Goal: Task Accomplishment & Management: Manage account settings

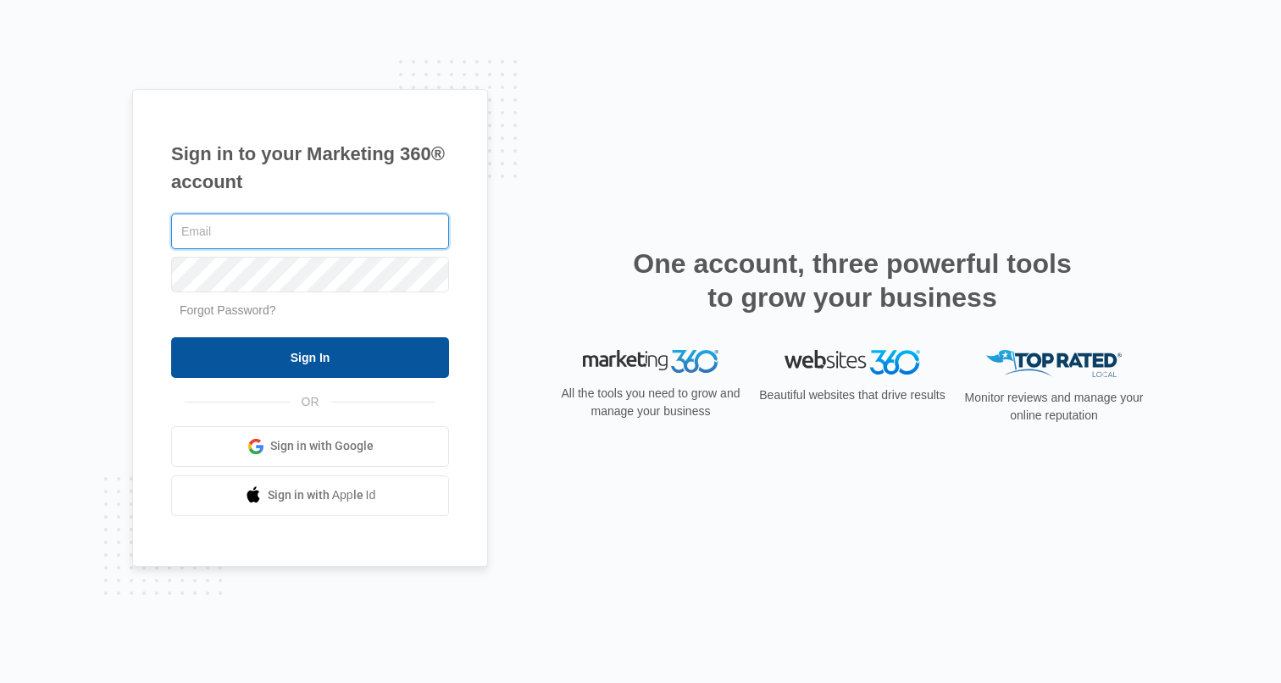
type input "[PERSON_NAME][EMAIL_ADDRESS][PERSON_NAME][DOMAIN_NAME]"
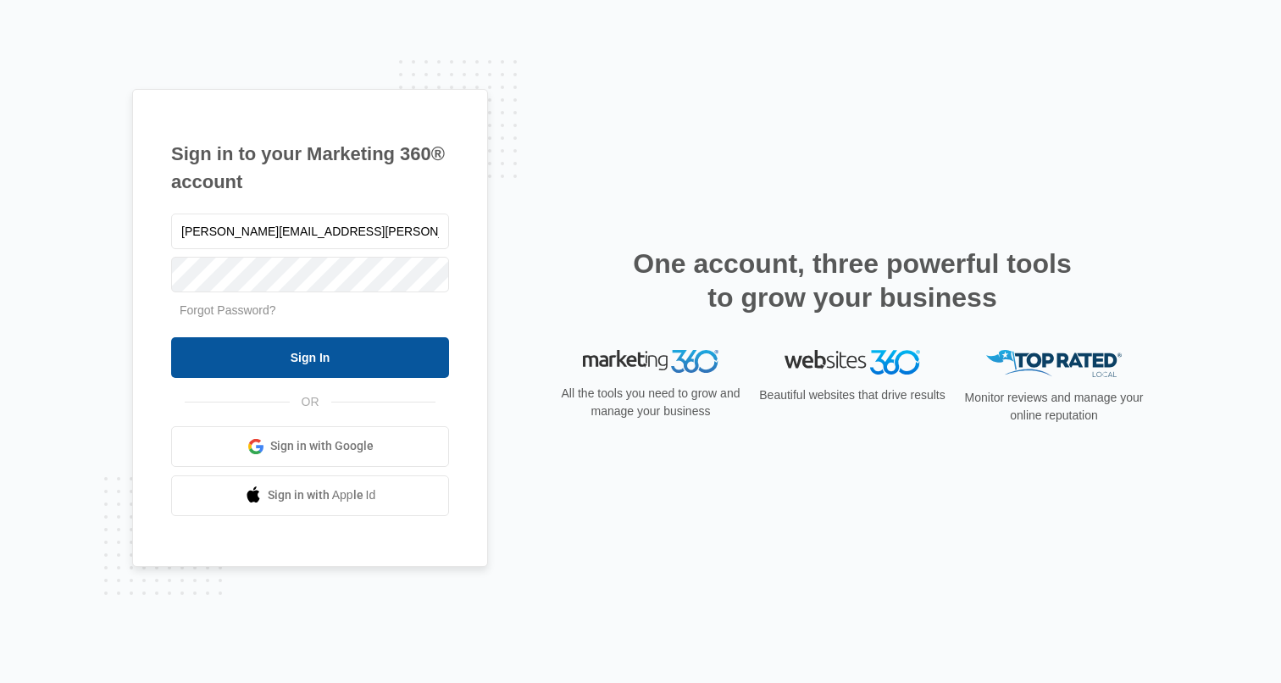
click at [257, 357] on input "Sign In" at bounding box center [310, 357] width 278 height 41
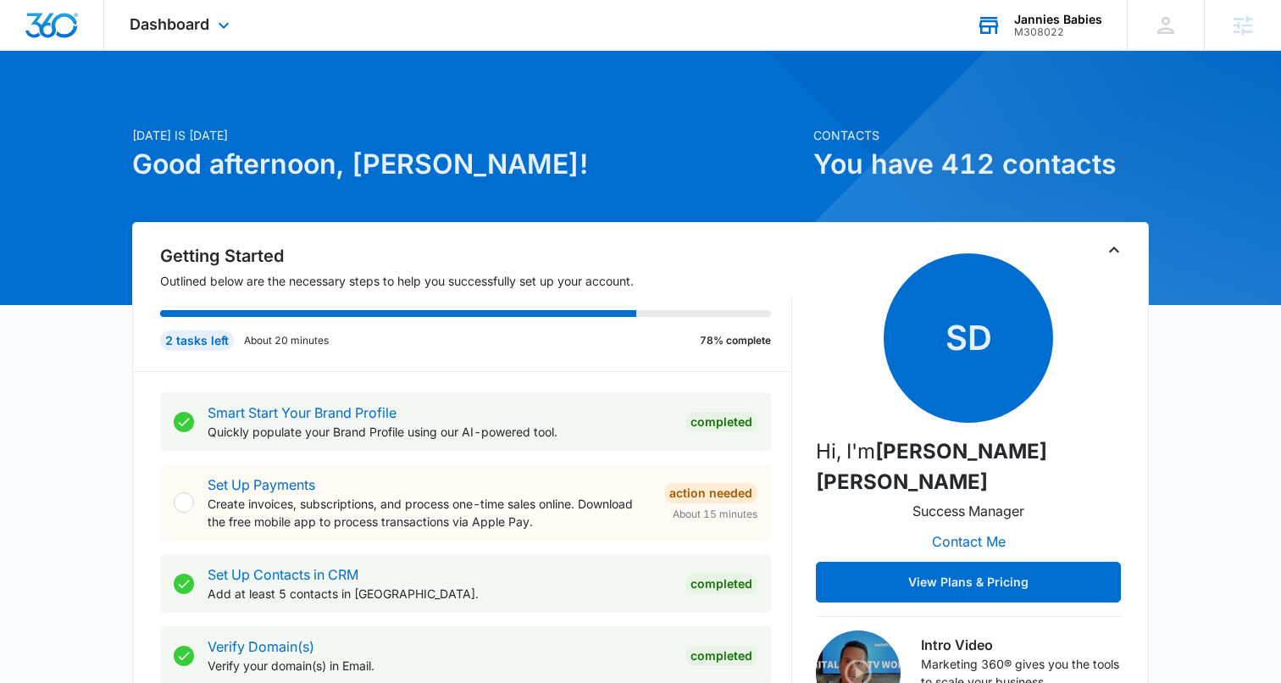
click at [1032, 26] on div "M308022" at bounding box center [1058, 32] width 88 height 12
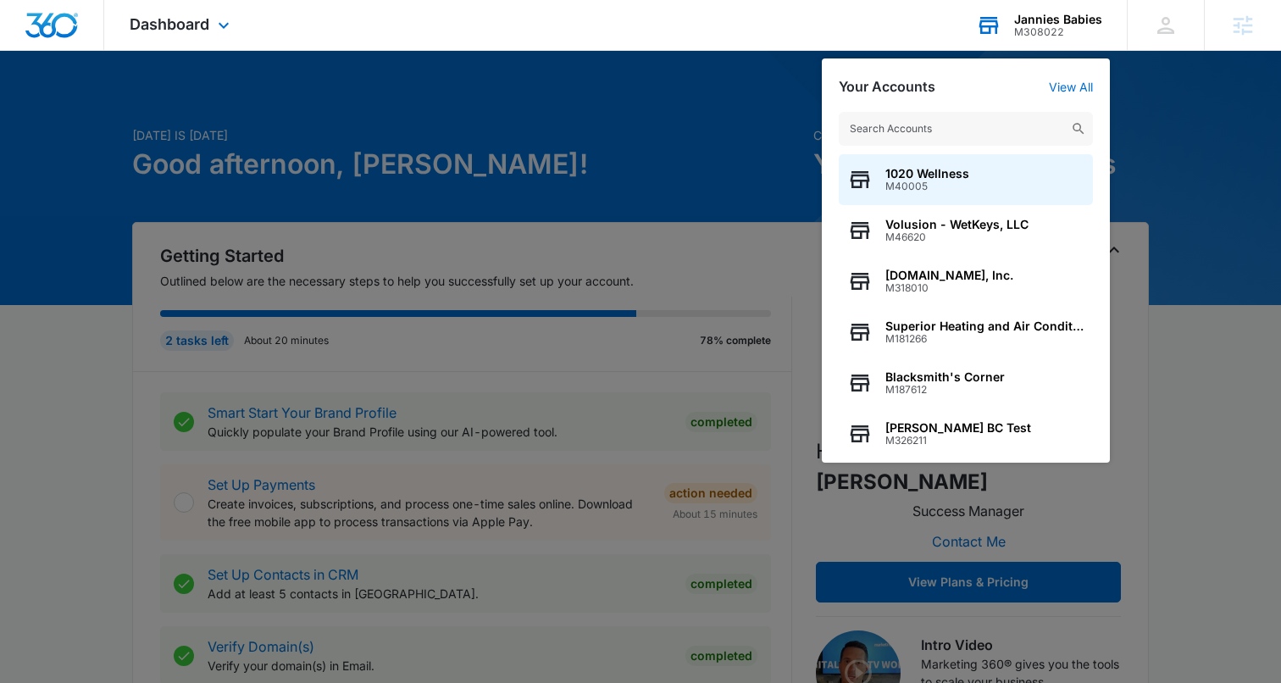
click at [888, 133] on input "text" at bounding box center [965, 129] width 254 height 34
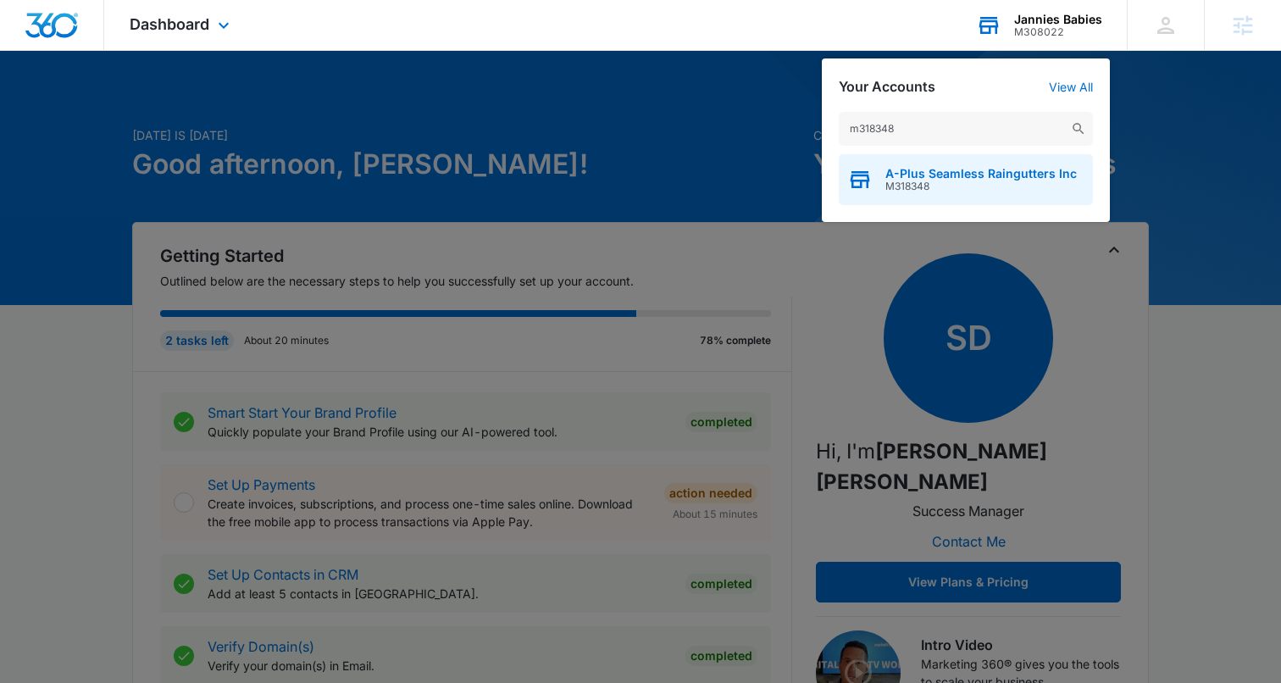
type input "m318348"
click at [910, 188] on span "M318348" at bounding box center [980, 186] width 191 height 12
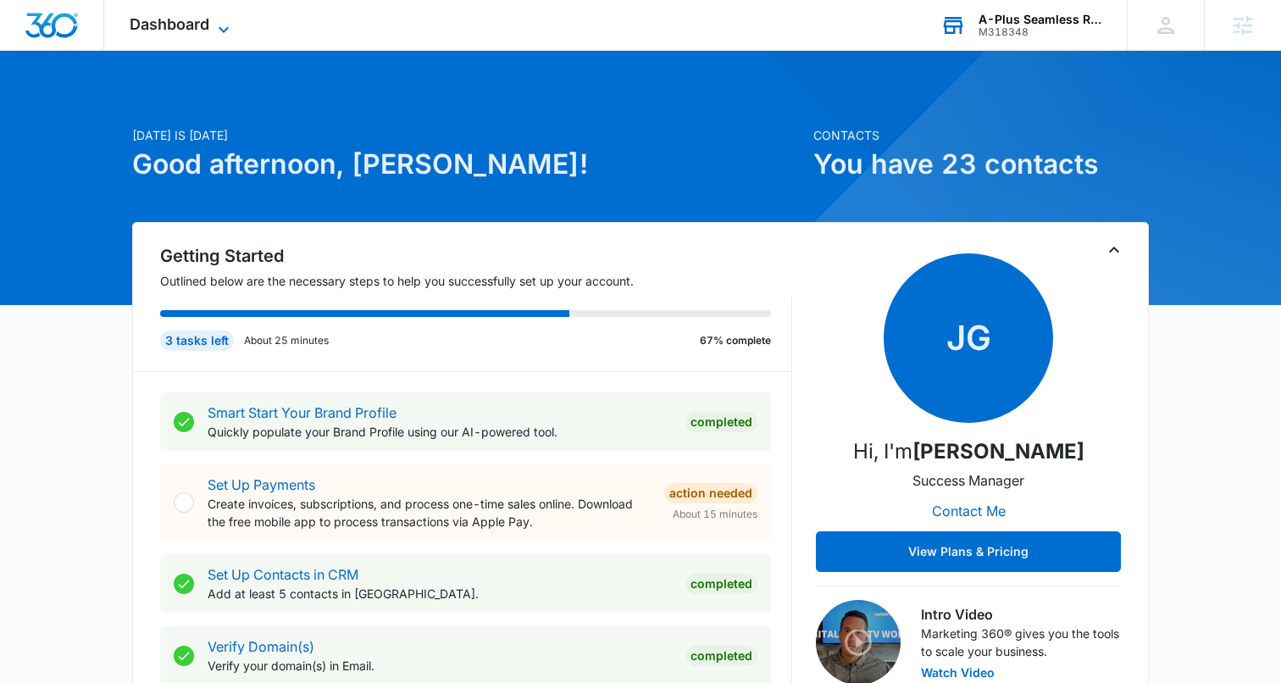
click at [189, 23] on span "Dashboard" at bounding box center [170, 24] width 80 height 18
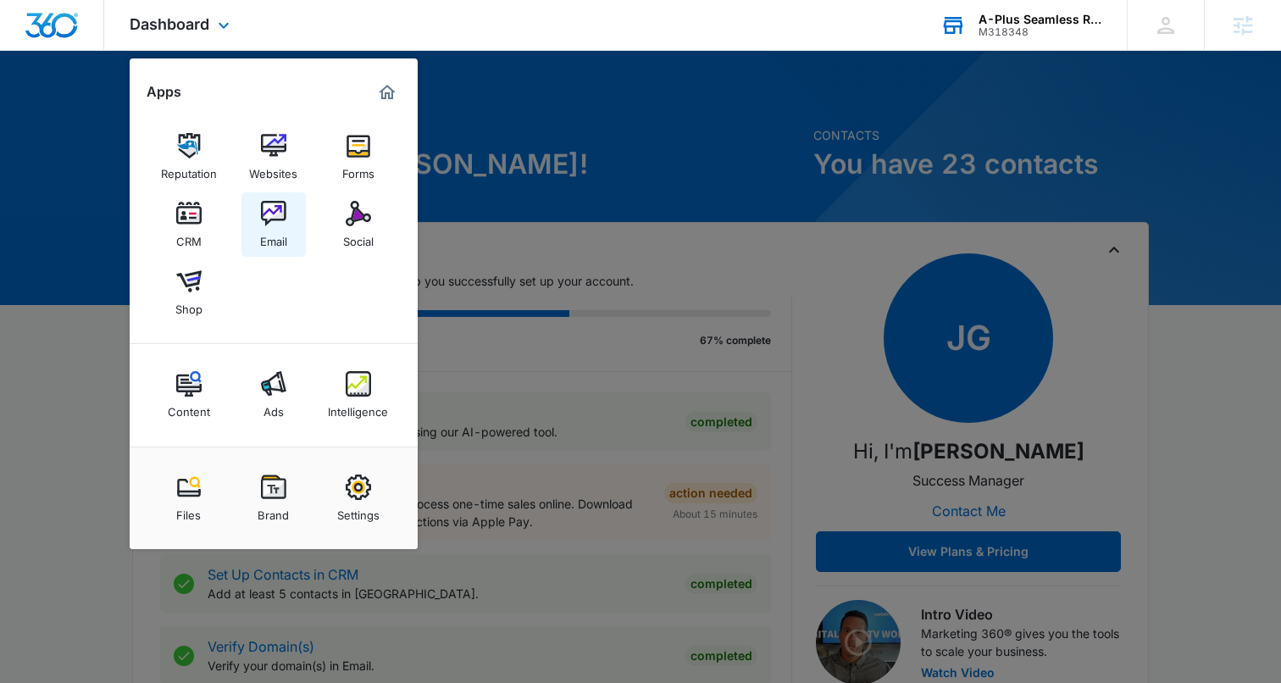
click at [279, 224] on img at bounding box center [273, 213] width 25 height 25
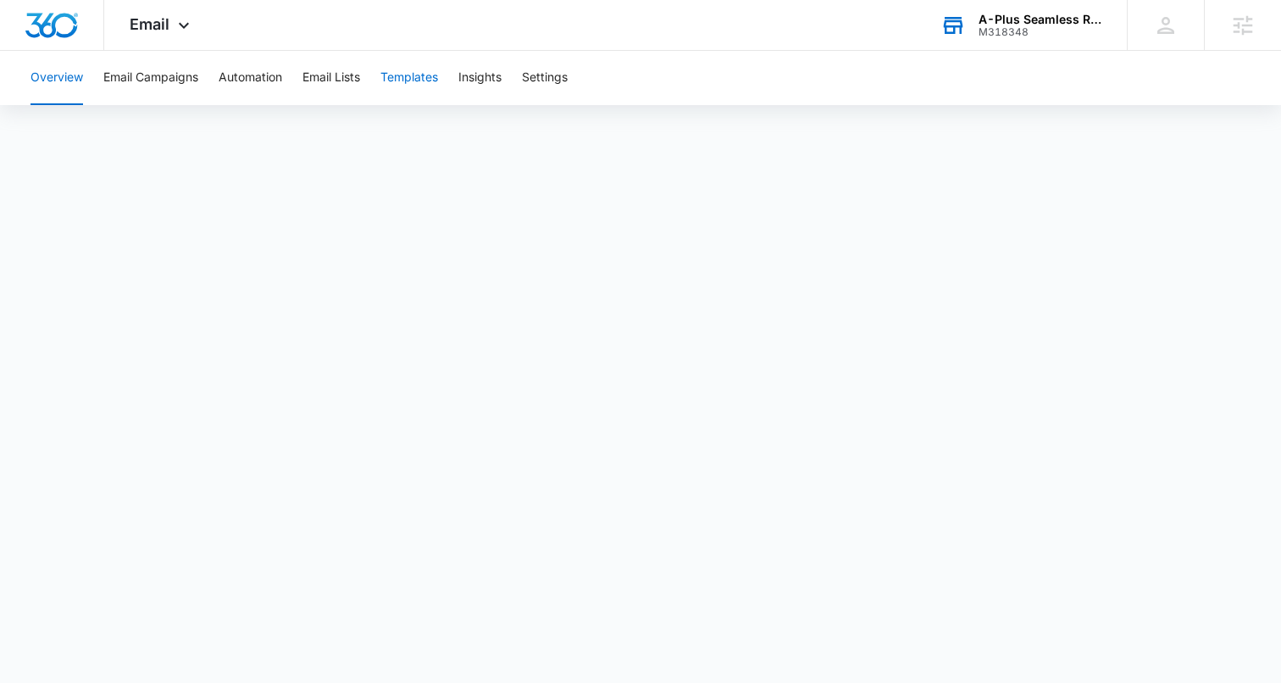
click at [410, 72] on button "Templates" at bounding box center [409, 78] width 58 height 54
click at [184, 27] on icon at bounding box center [184, 29] width 20 height 20
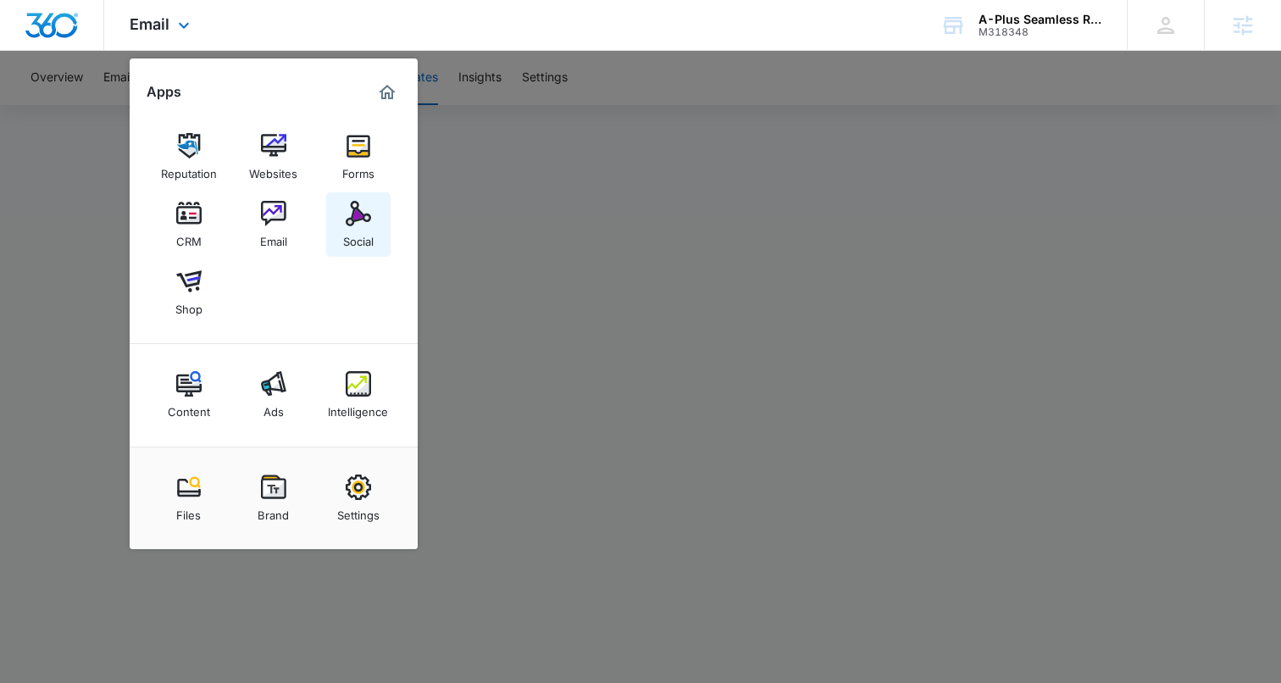
click at [340, 217] on link "Social" at bounding box center [358, 224] width 64 height 64
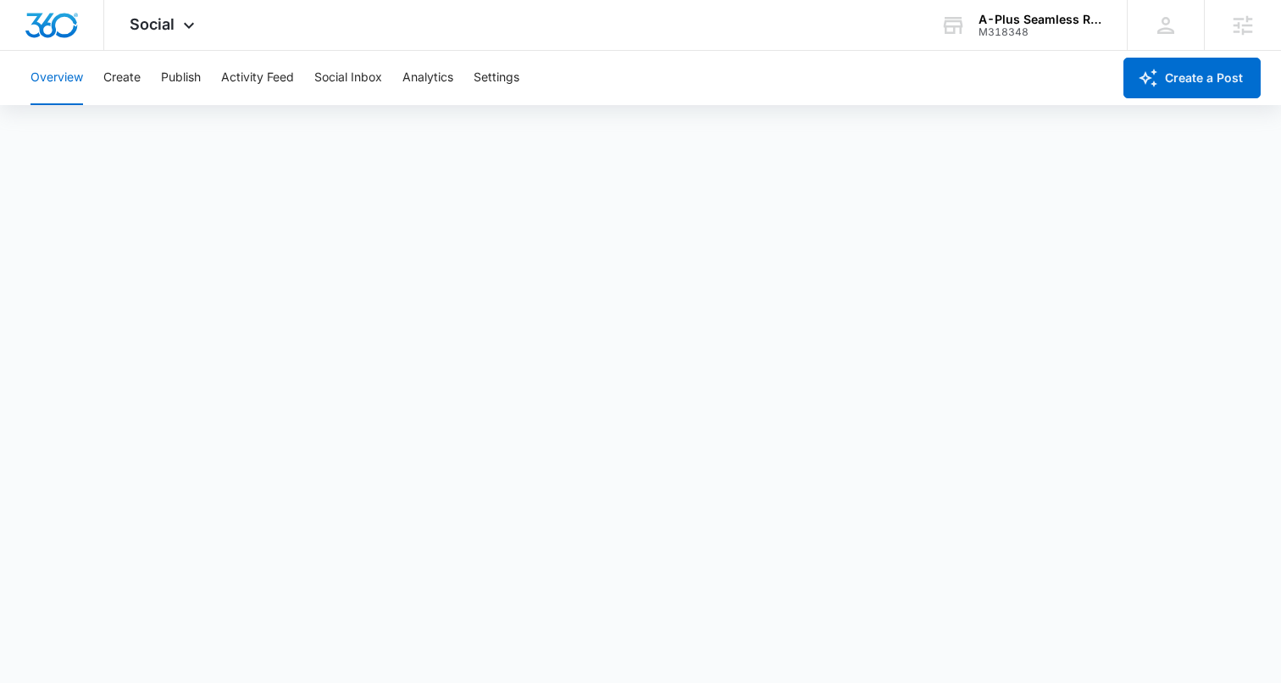
scroll to position [4, 0]
click at [128, 76] on button "Create" at bounding box center [121, 78] width 37 height 54
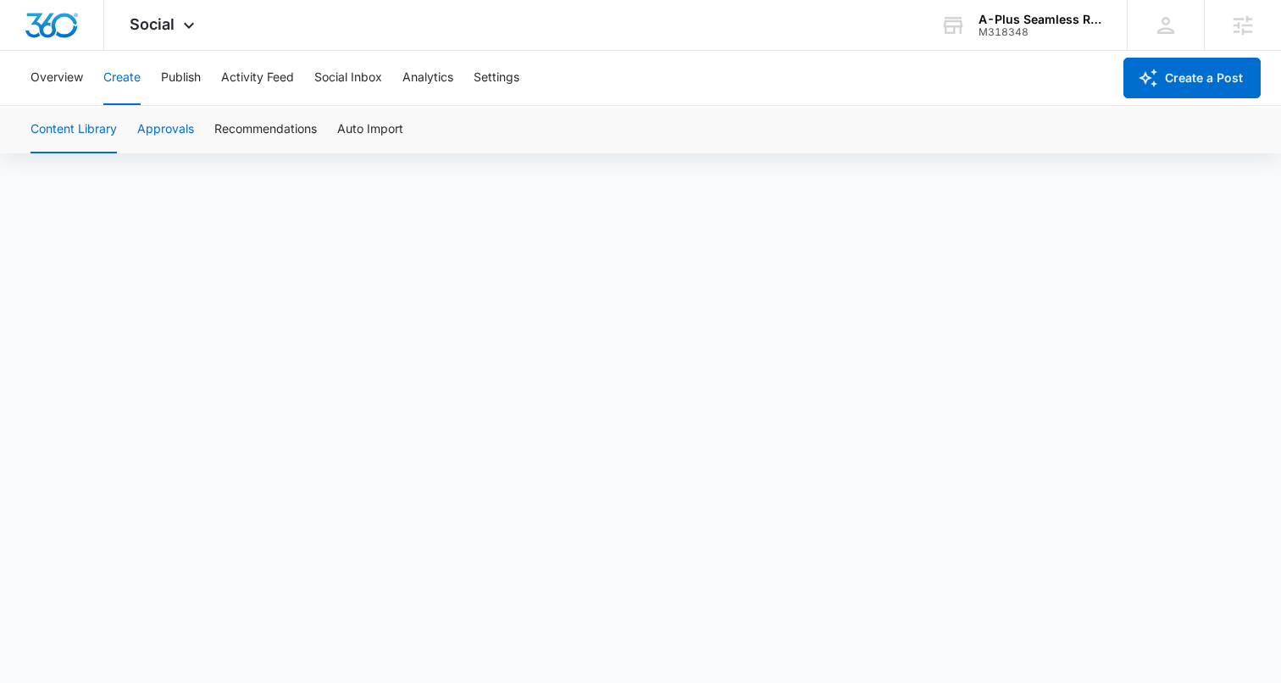
click at [152, 132] on button "Approvals" at bounding box center [165, 129] width 57 height 47
